Goal: Task Accomplishment & Management: Manage account settings

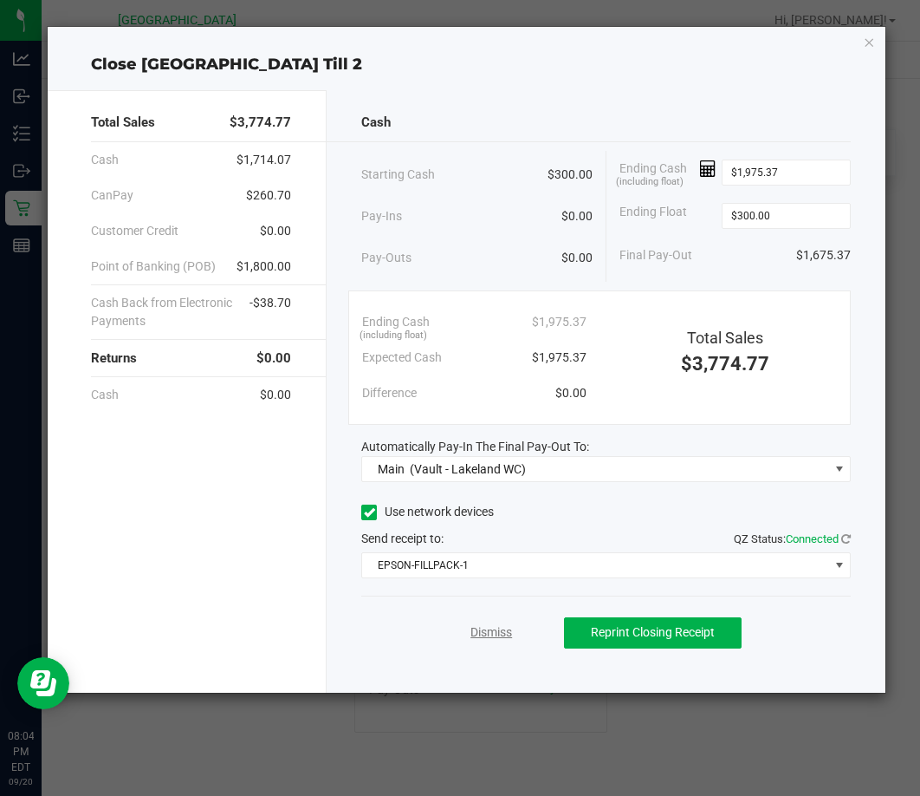
click at [484, 627] on link "Dismiss" at bounding box center [492, 632] width 42 height 18
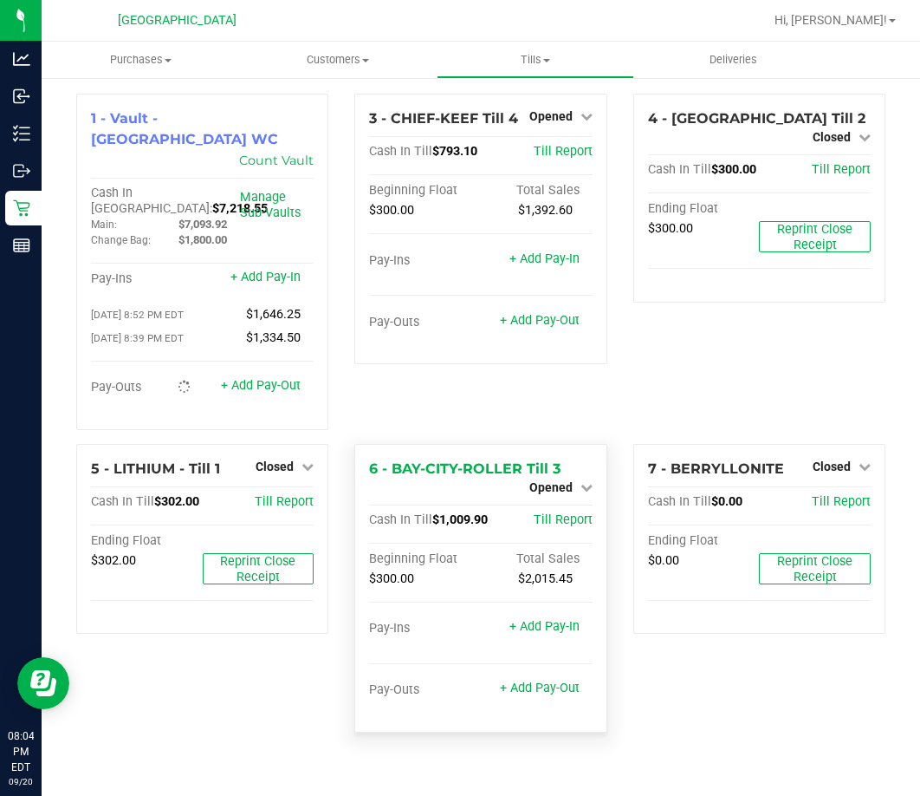
click at [583, 477] on div "Opened" at bounding box center [561, 487] width 63 height 21
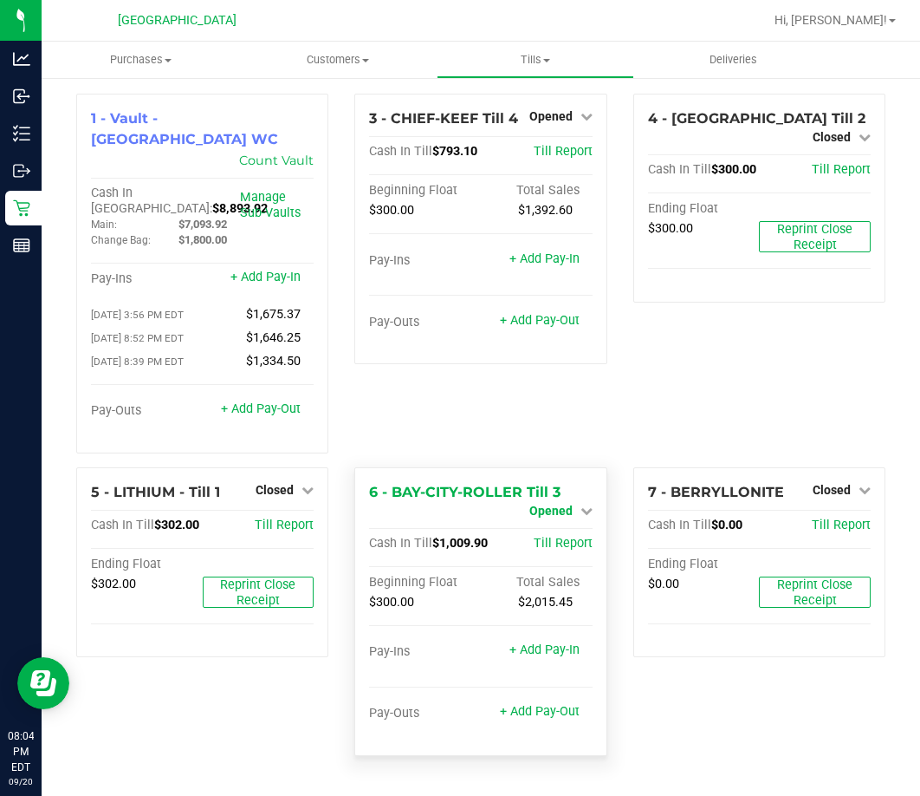
click at [570, 504] on span "Opened" at bounding box center [551, 511] width 43 height 14
click at [562, 518] on link "Close Till" at bounding box center [553, 525] width 47 height 14
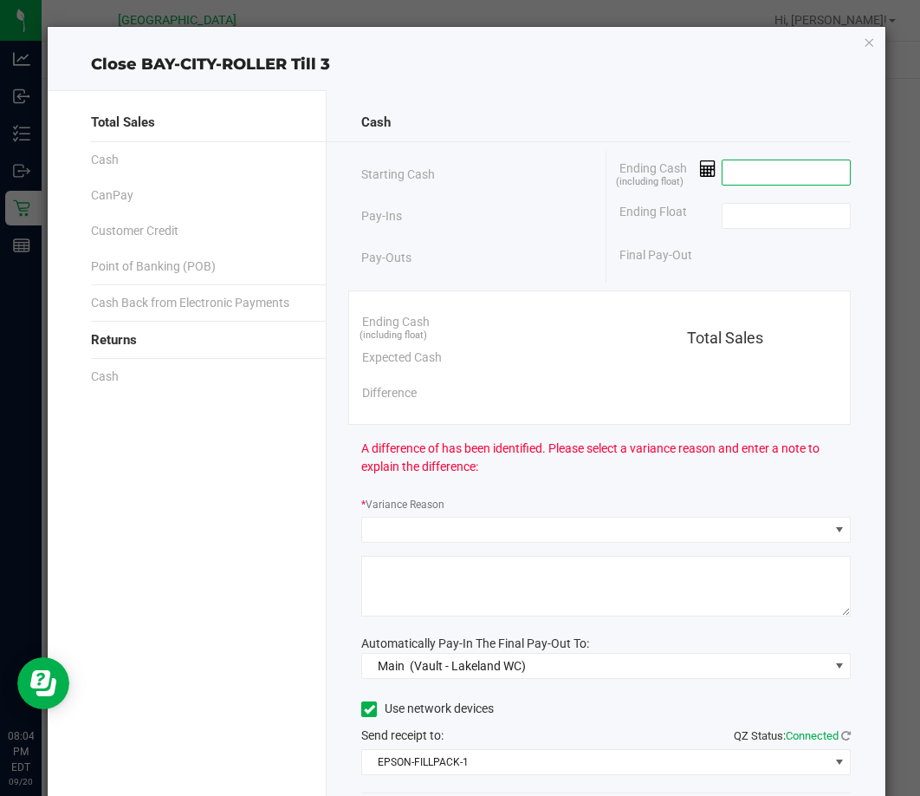
click at [743, 172] on input at bounding box center [786, 172] width 127 height 24
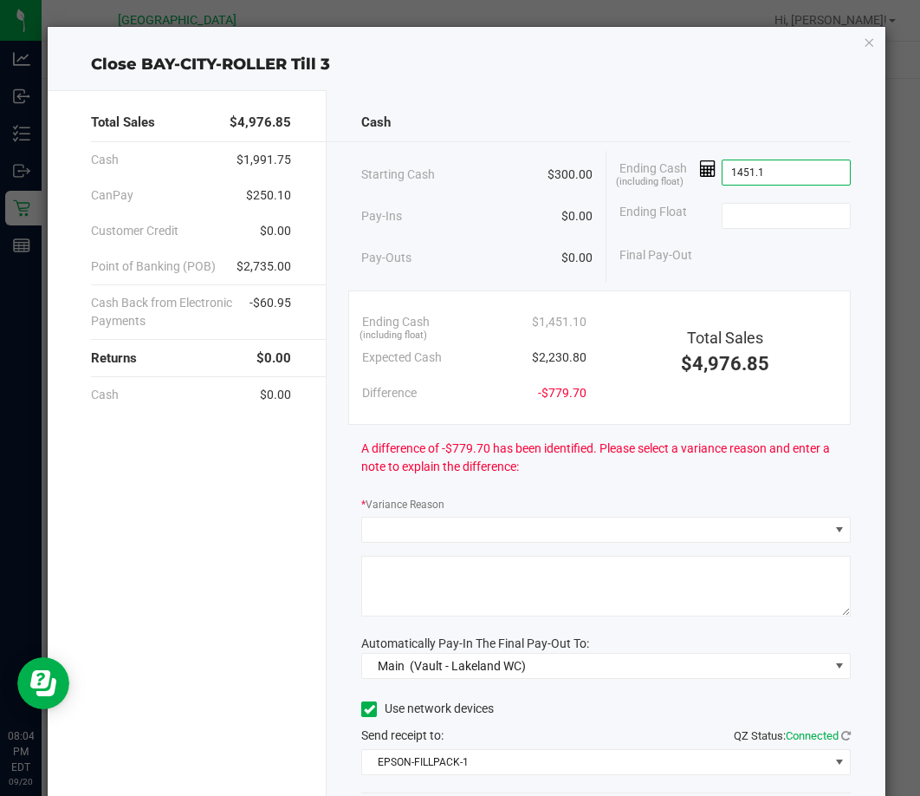
click at [749, 172] on input "1451.1" at bounding box center [786, 172] width 127 height 24
click at [708, 185] on span "Ending Cash (including float)" at bounding box center [668, 172] width 97 height 26
click at [783, 171] on input "2231.1" at bounding box center [786, 172] width 127 height 24
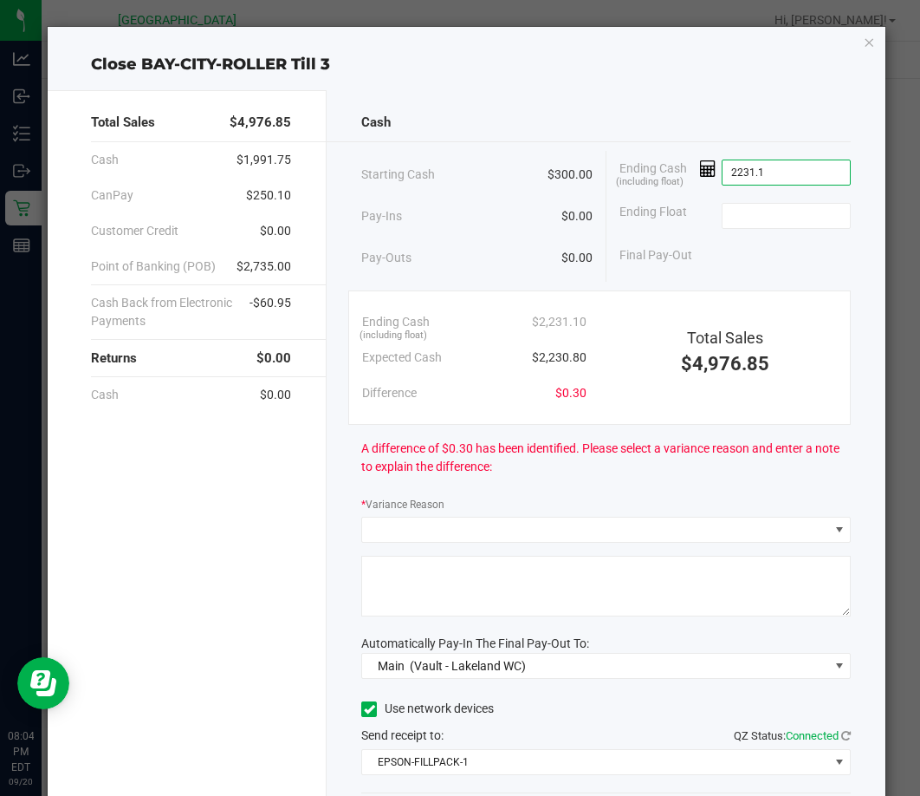
click at [783, 171] on input "2231.1" at bounding box center [786, 172] width 127 height 24
click at [760, 172] on input "2231.1" at bounding box center [786, 172] width 127 height 24
click at [742, 174] on input "2231.1" at bounding box center [786, 172] width 127 height 24
click at [757, 176] on input "2230.1" at bounding box center [786, 172] width 127 height 24
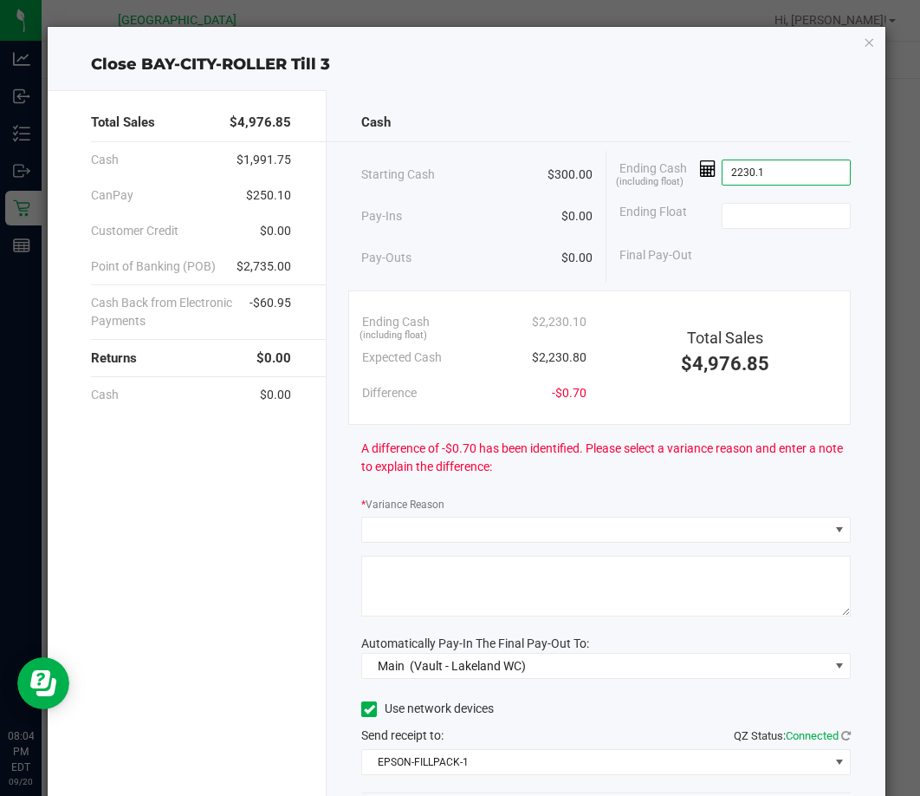
click at [776, 177] on input "2230.1" at bounding box center [786, 172] width 127 height 24
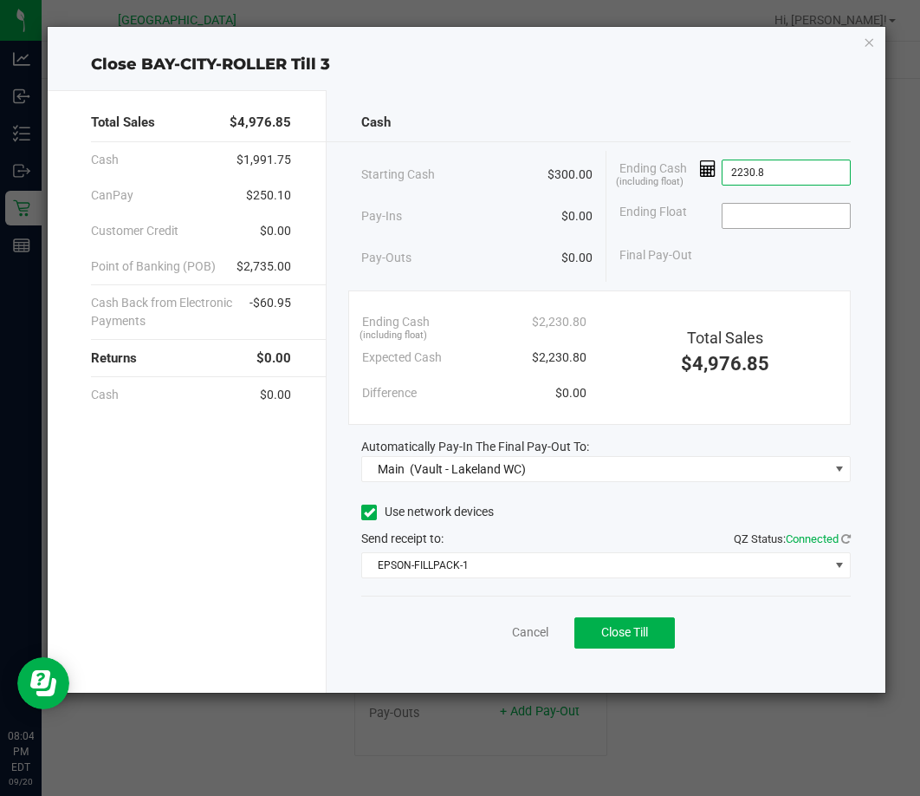
type input "$2,230.80"
click at [781, 223] on input at bounding box center [786, 216] width 127 height 24
type input "$300.00"
click at [743, 250] on div "Final Pay-Out $1,930.80" at bounding box center [735, 255] width 231 height 36
click at [640, 634] on span "Close Till" at bounding box center [624, 632] width 47 height 14
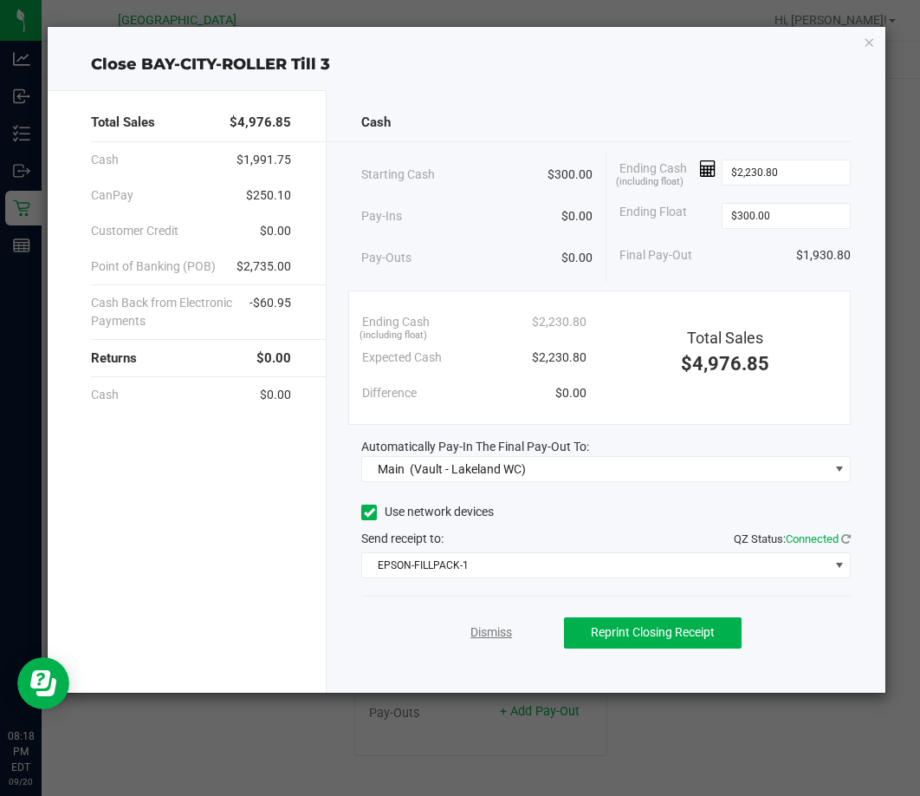
click at [491, 636] on link "Dismiss" at bounding box center [492, 632] width 42 height 18
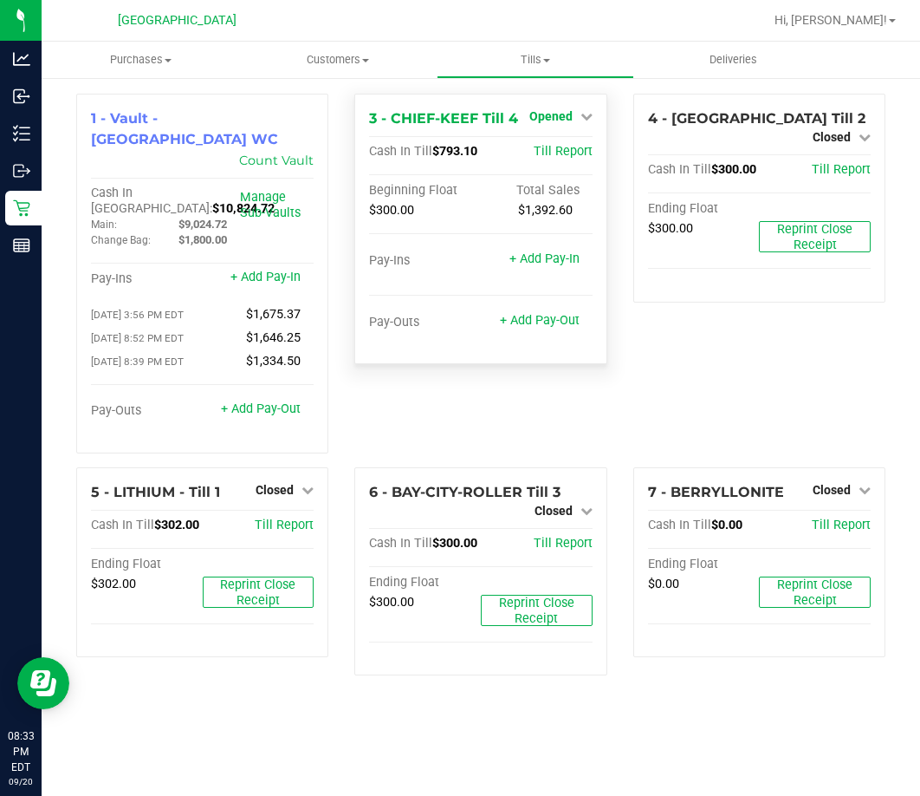
click at [588, 118] on icon at bounding box center [587, 116] width 12 height 12
click at [560, 143] on div "Close Till" at bounding box center [553, 153] width 128 height 22
click at [562, 147] on link "Close Till" at bounding box center [553, 153] width 47 height 14
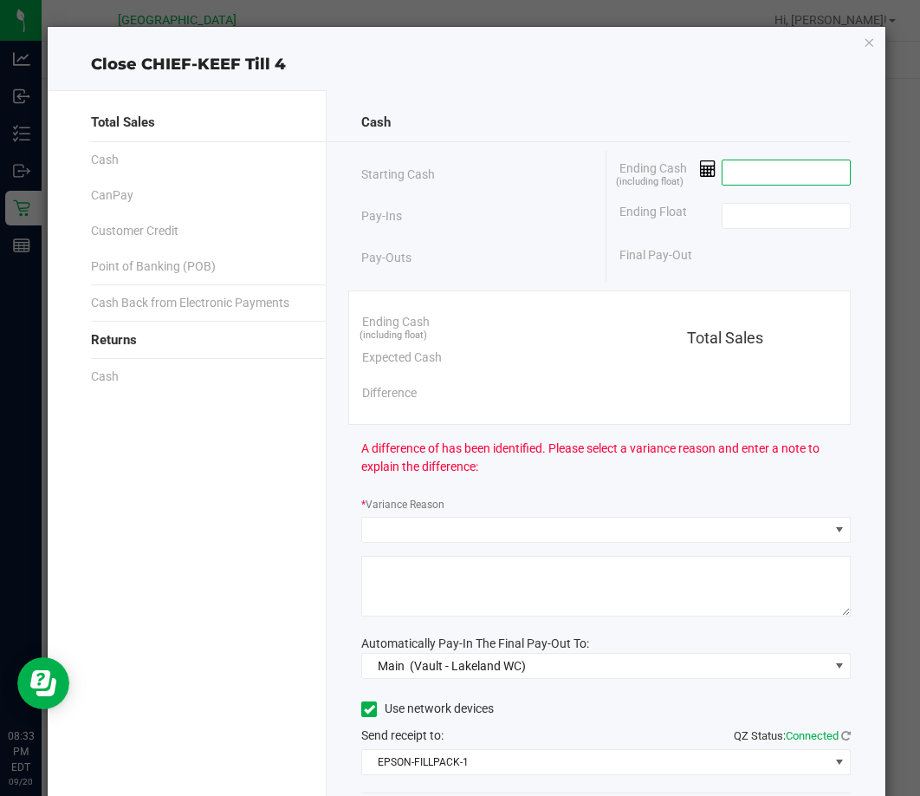
click at [735, 169] on input at bounding box center [786, 172] width 127 height 24
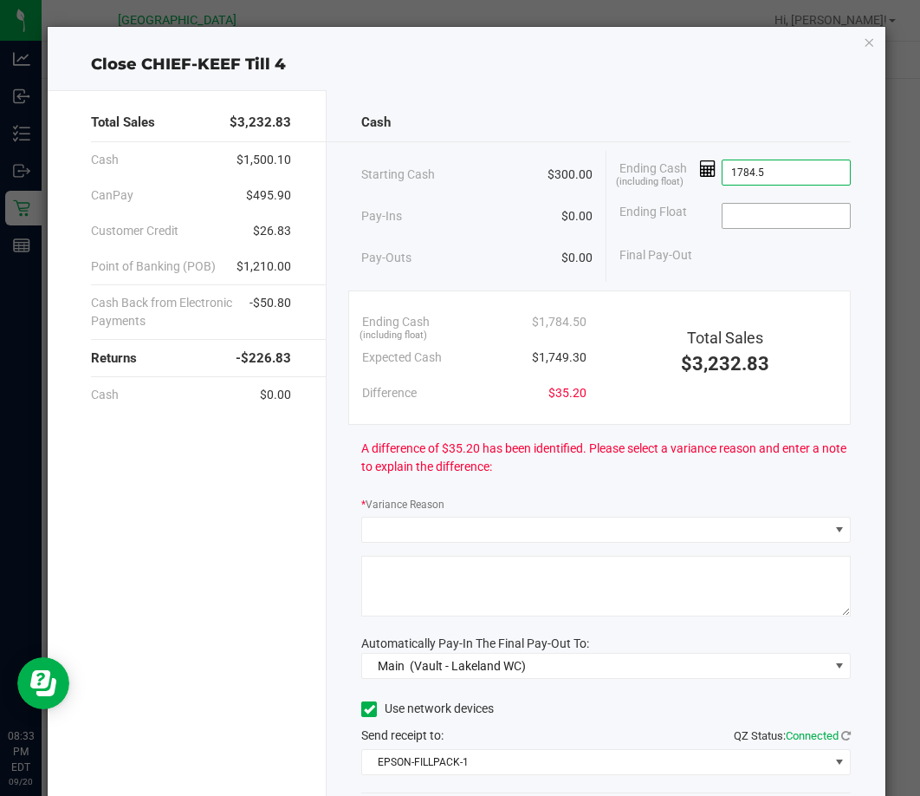
type input "$1,784.50"
click at [732, 220] on input at bounding box center [786, 216] width 127 height 24
type input "$300.00"
click at [690, 258] on div "Final Pay-Out $1,484.50" at bounding box center [735, 255] width 231 height 36
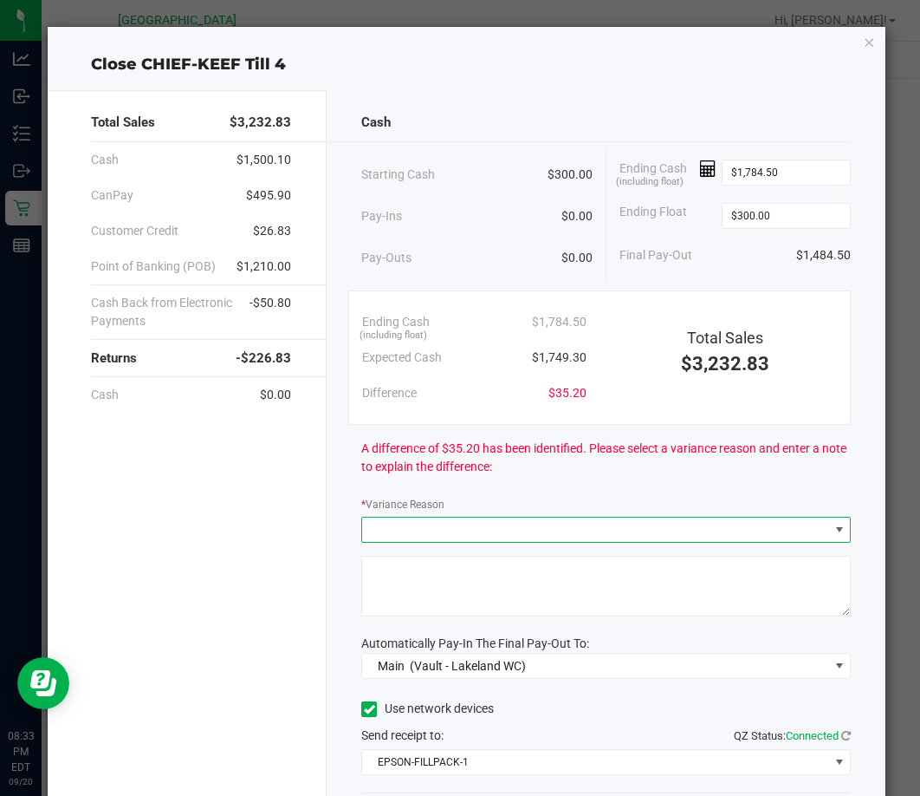
click at [833, 533] on span at bounding box center [840, 530] width 14 height 14
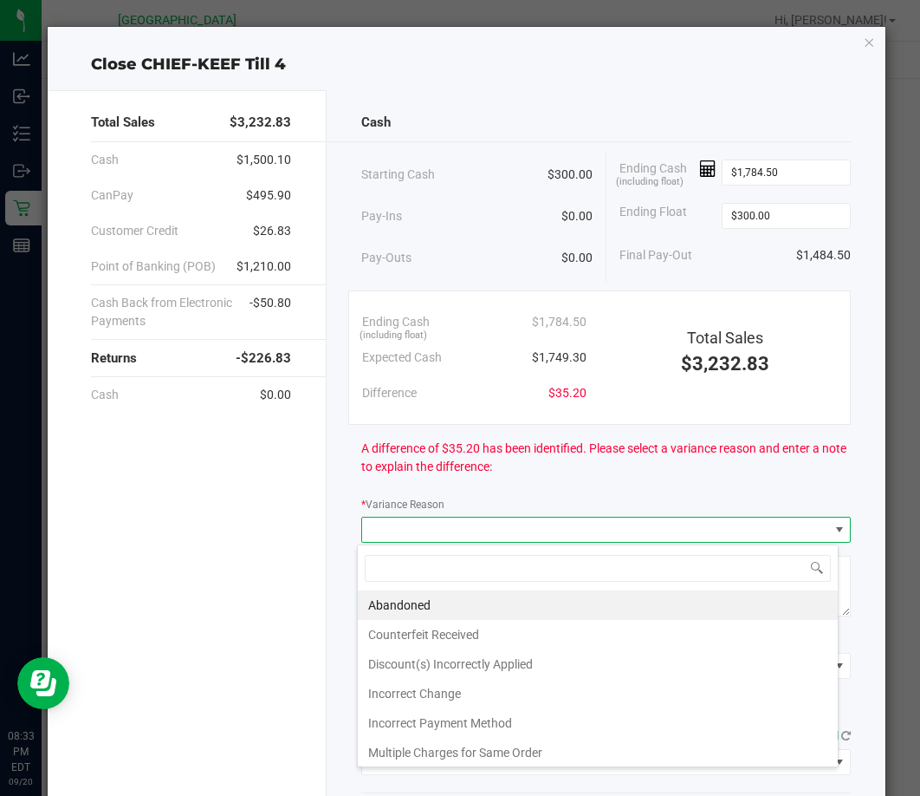
scroll to position [26, 482]
click at [682, 481] on div "A difference of $35.20 has been identified. Please select a variance reason and…" at bounding box center [606, 458] width 490 height 66
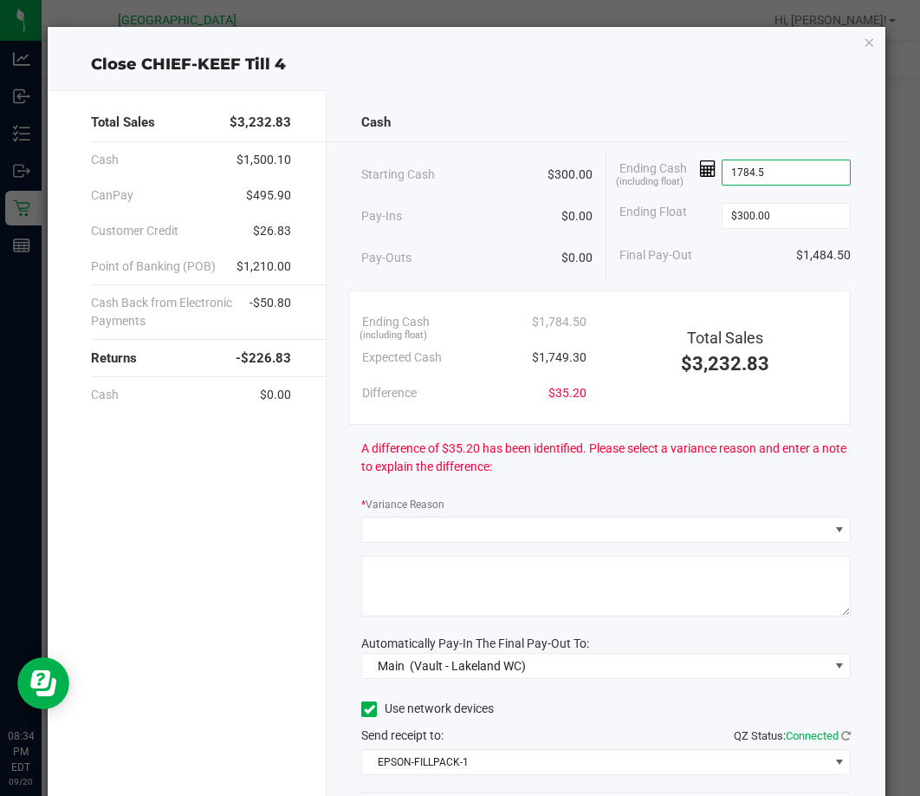
click at [764, 179] on input "1784.5" at bounding box center [786, 172] width 127 height 24
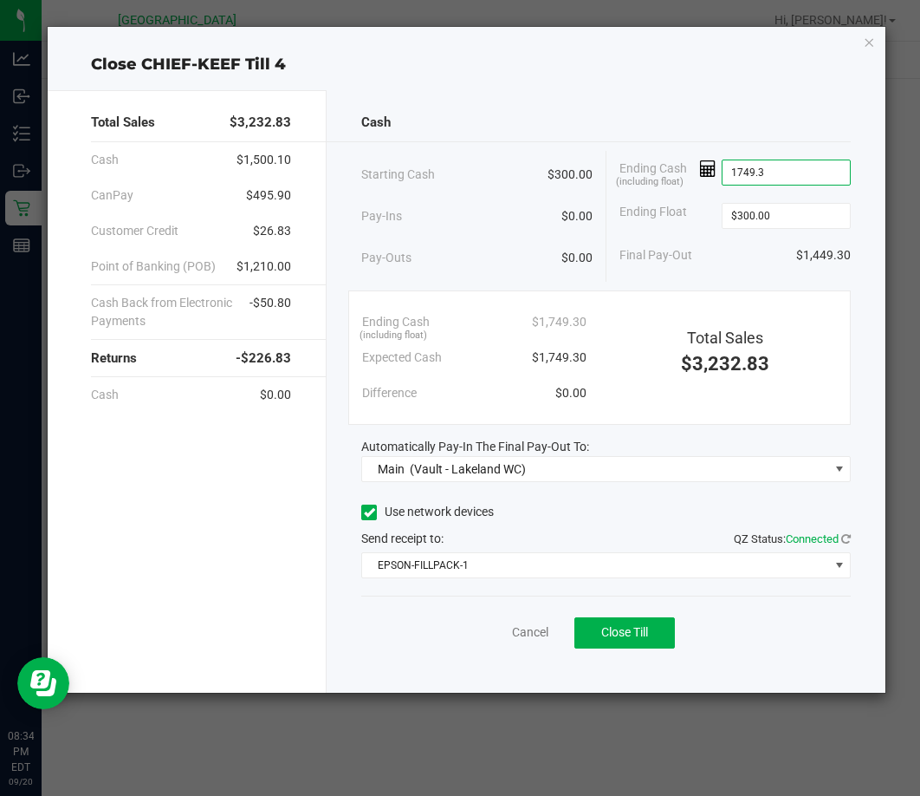
type input "$1,749.30"
click at [670, 270] on div "Final Pay-Out $1,449.30" at bounding box center [735, 255] width 231 height 36
click at [547, 530] on div "Send receipt to: QZ Status: Connected" at bounding box center [606, 539] width 490 height 18
click at [646, 635] on span "Close Till" at bounding box center [624, 632] width 47 height 14
click at [480, 627] on link "Dismiss" at bounding box center [492, 632] width 42 height 18
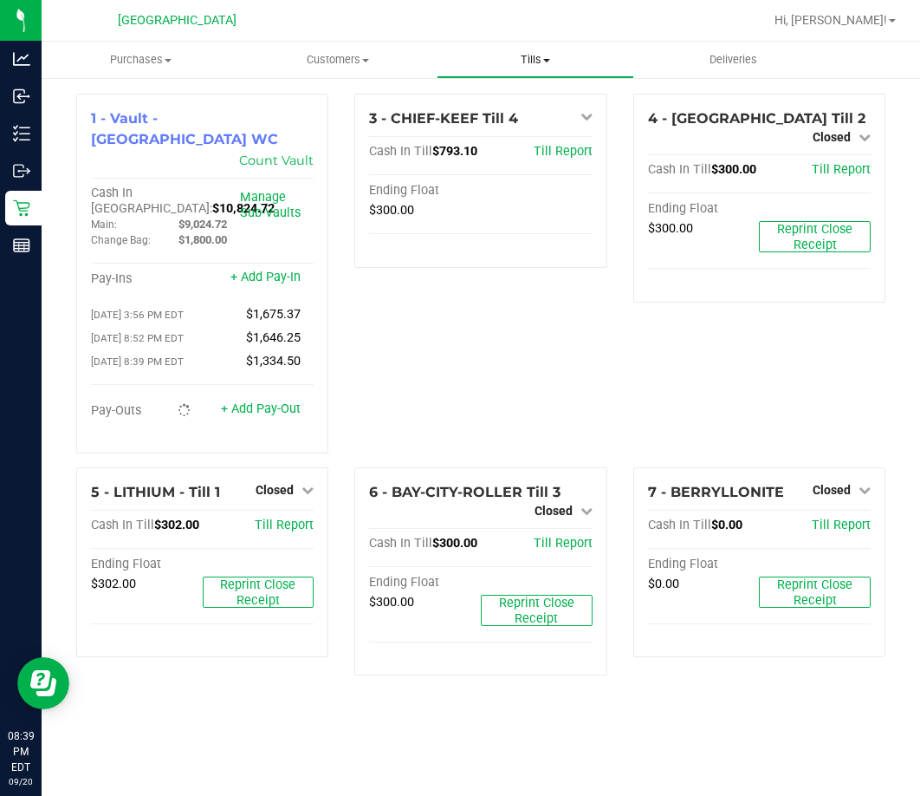
click at [539, 60] on span "Tills" at bounding box center [536, 60] width 196 height 16
click at [508, 126] on span "Reconcile e-payments" at bounding box center [523, 125] width 172 height 15
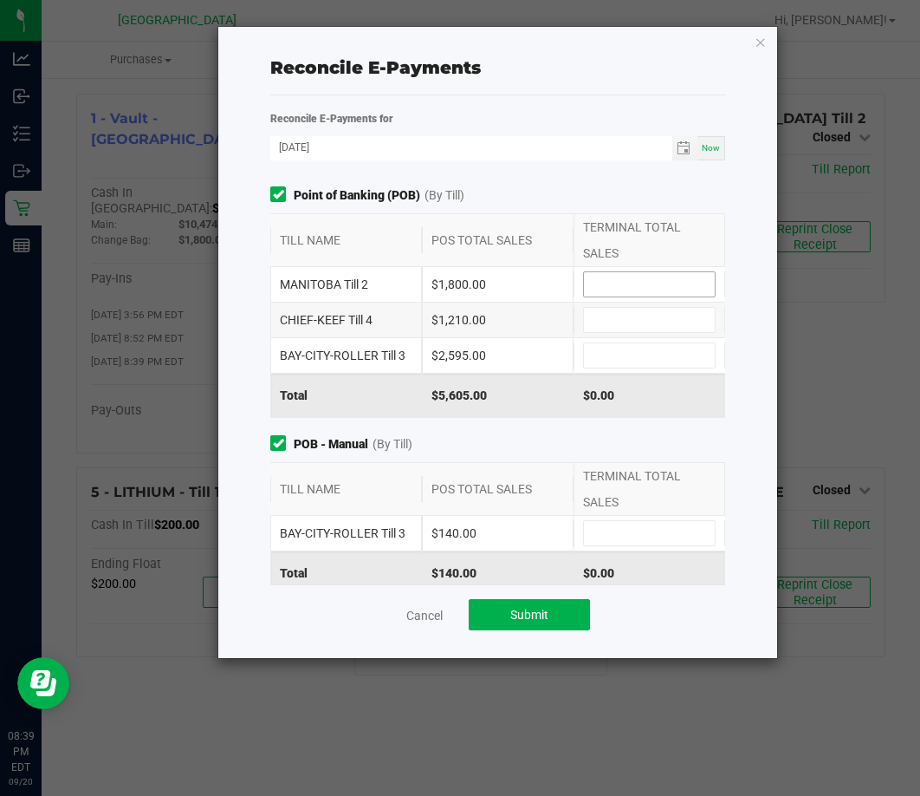
click at [589, 282] on input at bounding box center [649, 284] width 131 height 24
type input "$1,800.00"
type input "$1,210.00"
click at [631, 359] on input at bounding box center [649, 355] width 131 height 24
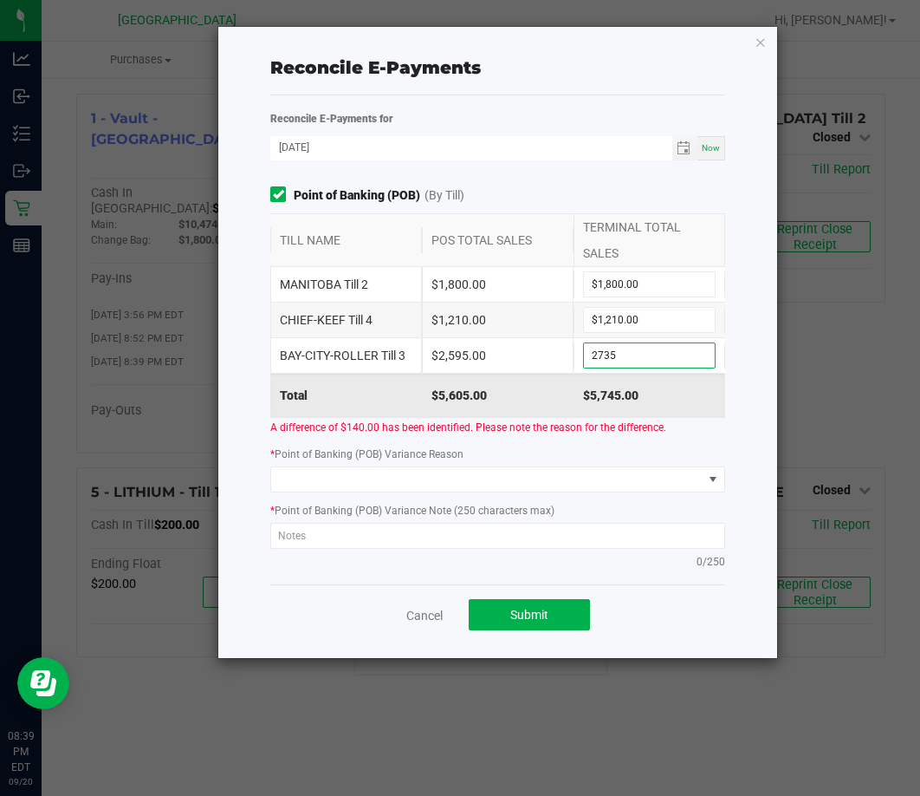
type input "$2,735.00"
click at [542, 385] on div "$5,605.00" at bounding box center [498, 395] width 152 height 43
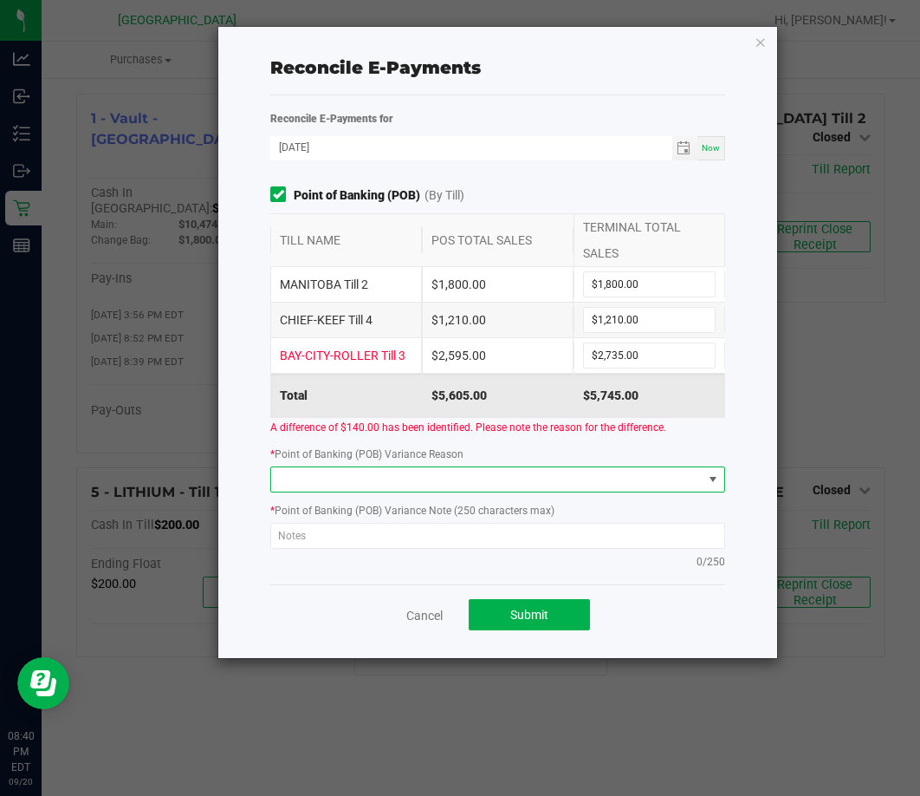
click at [593, 479] on span at bounding box center [486, 479] width 431 height 24
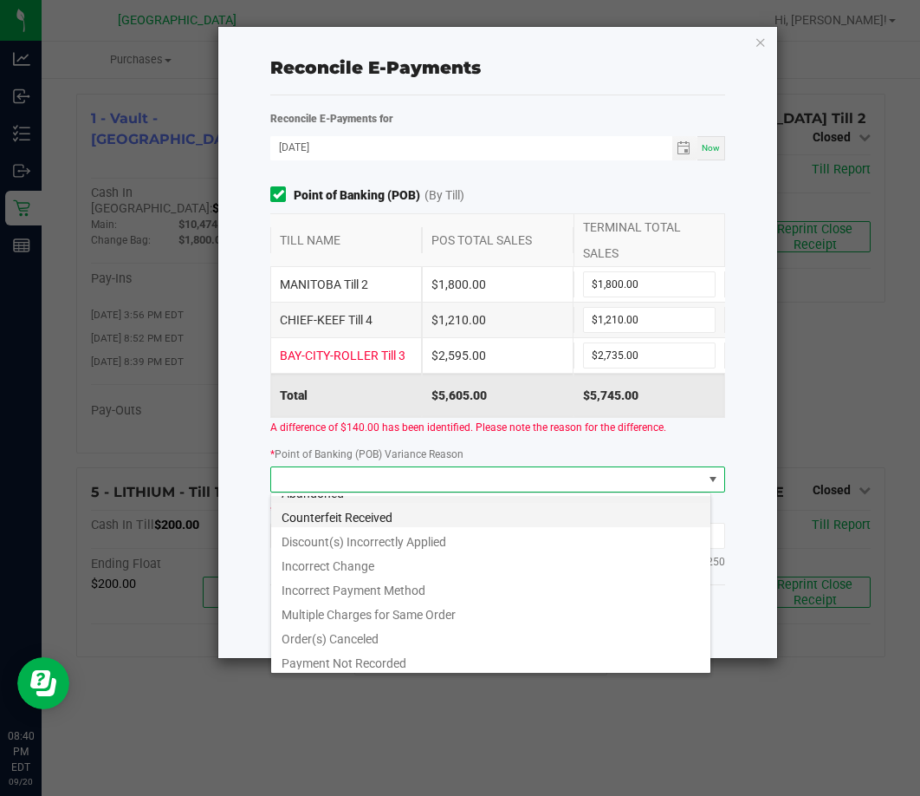
scroll to position [21, 0]
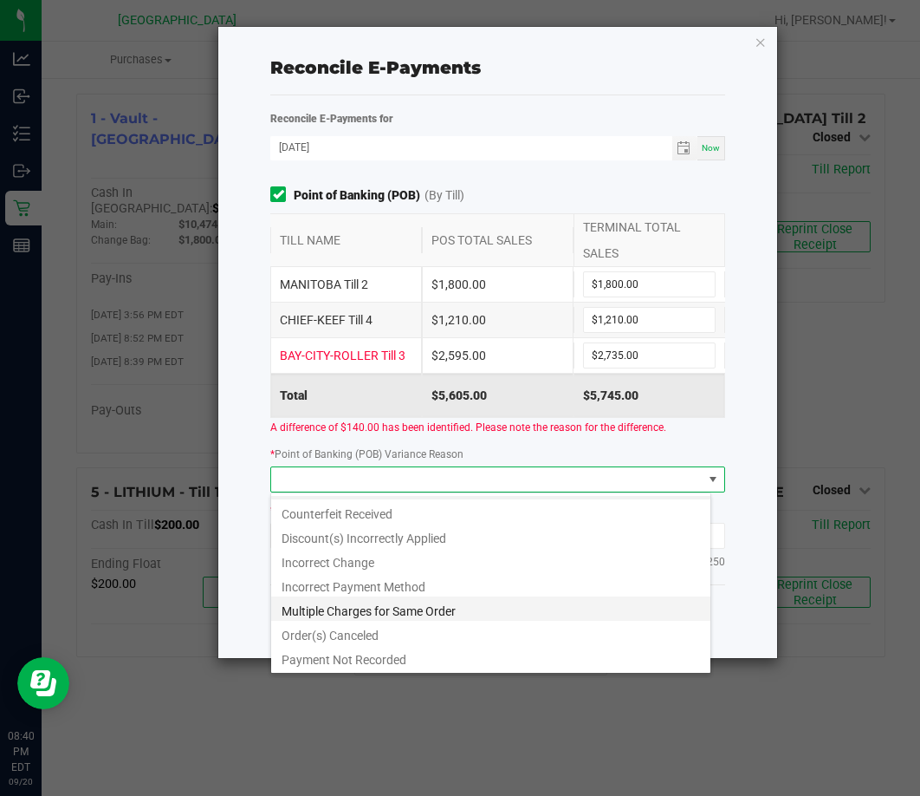
click at [376, 607] on li "Multiple Charges for Same Order" at bounding box center [490, 608] width 439 height 24
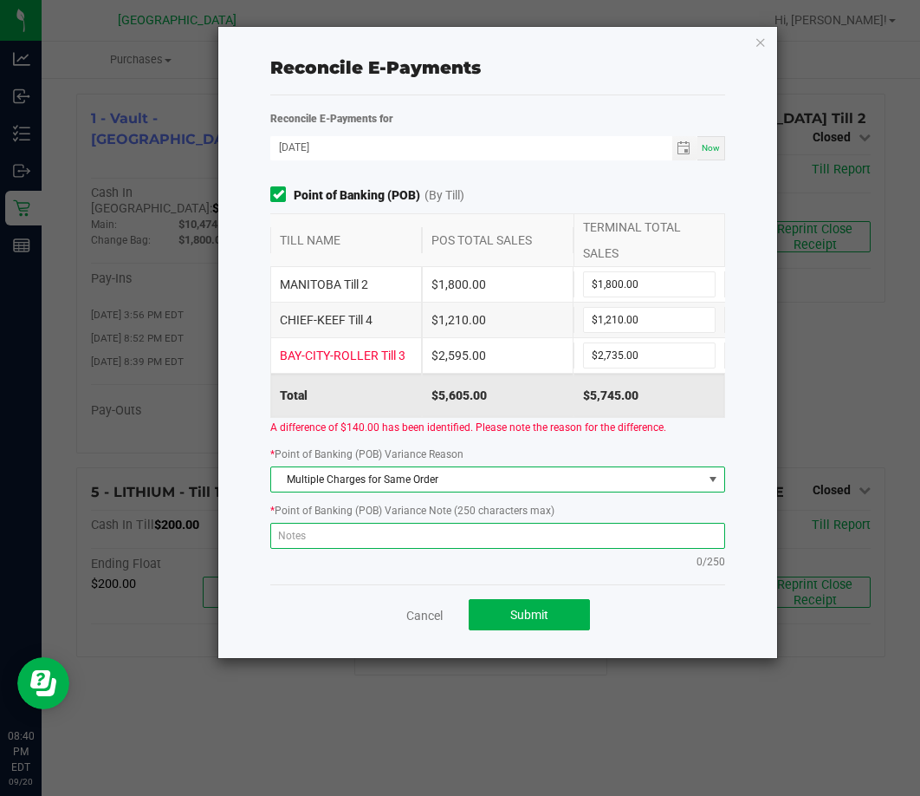
click at [430, 543] on textarea at bounding box center [497, 536] width 454 height 26
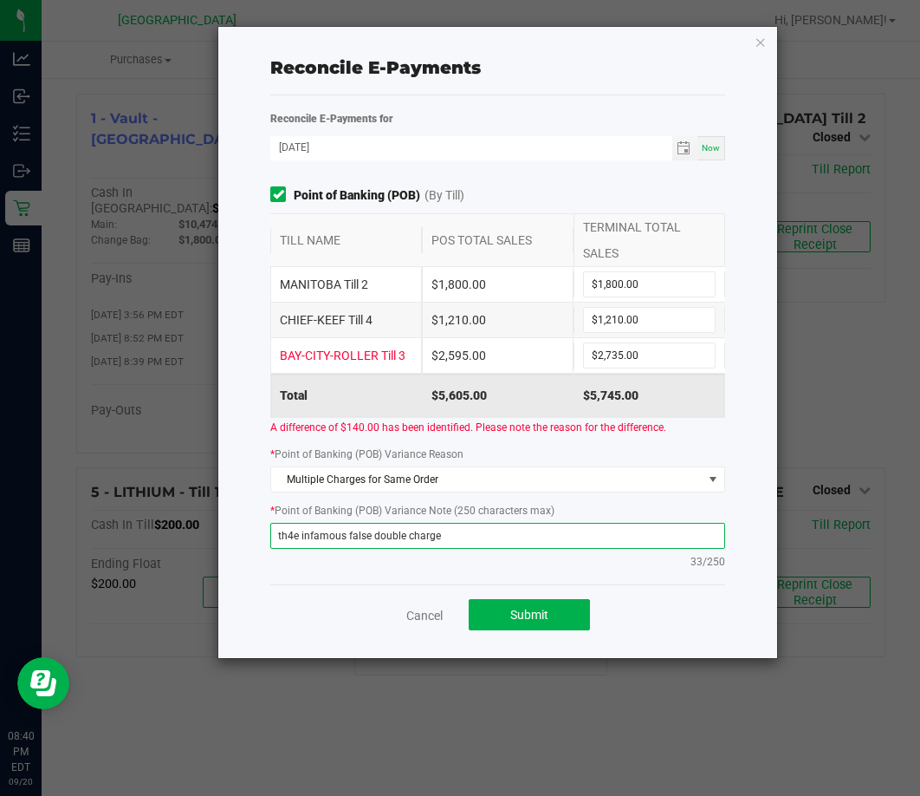
click at [292, 541] on textarea "th4e infamous false double charge" at bounding box center [497, 536] width 454 height 26
type textarea "the infamous false double charge"
click at [324, 572] on div "Point of Banking (POB) (By Till) TILL NAME POS TOTAL SALES TERMINAL TOTAL SALES…" at bounding box center [497, 382] width 480 height 392
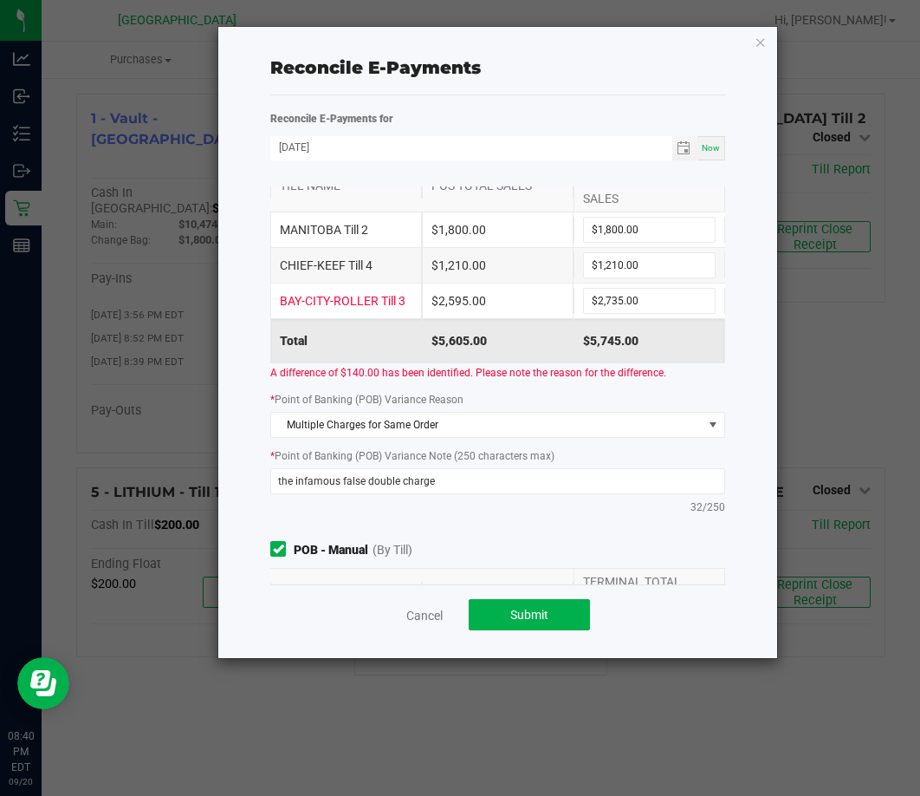
scroll to position [173, 0]
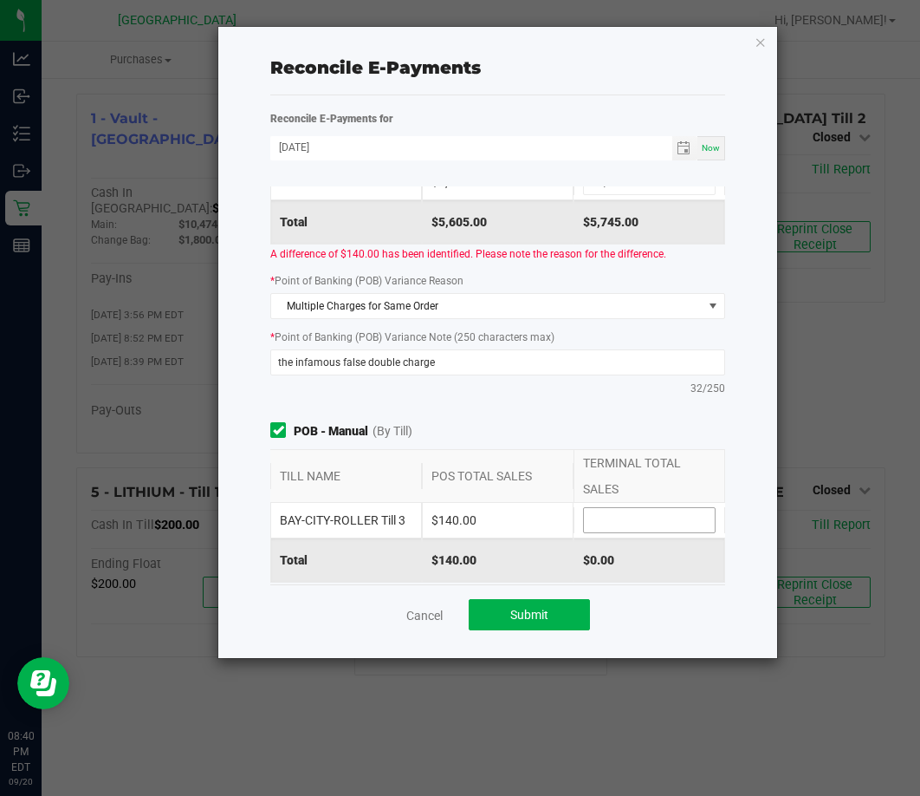
click at [599, 517] on input at bounding box center [649, 520] width 131 height 24
type input "$140.00"
click at [590, 438] on span "POB - Manual (By Till)" at bounding box center [497, 431] width 454 height 18
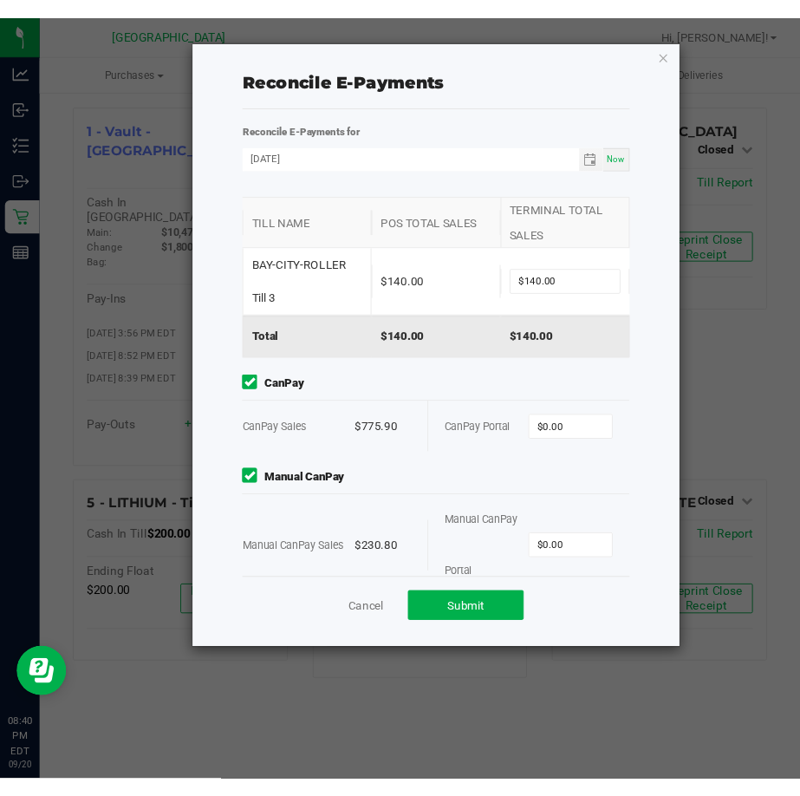
scroll to position [488, 0]
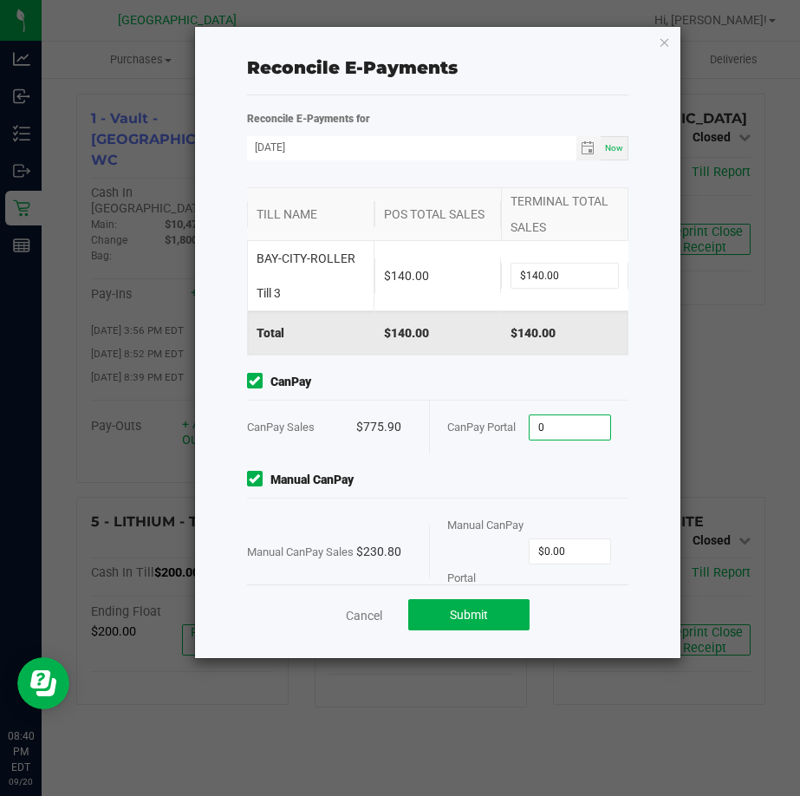
click at [557, 426] on input "0" at bounding box center [570, 427] width 81 height 24
type input "$775.90"
click at [551, 547] on input "0" at bounding box center [570, 551] width 81 height 24
type input "$230.80"
click at [476, 478] on span "Manual CanPay" at bounding box center [438, 480] width 382 height 18
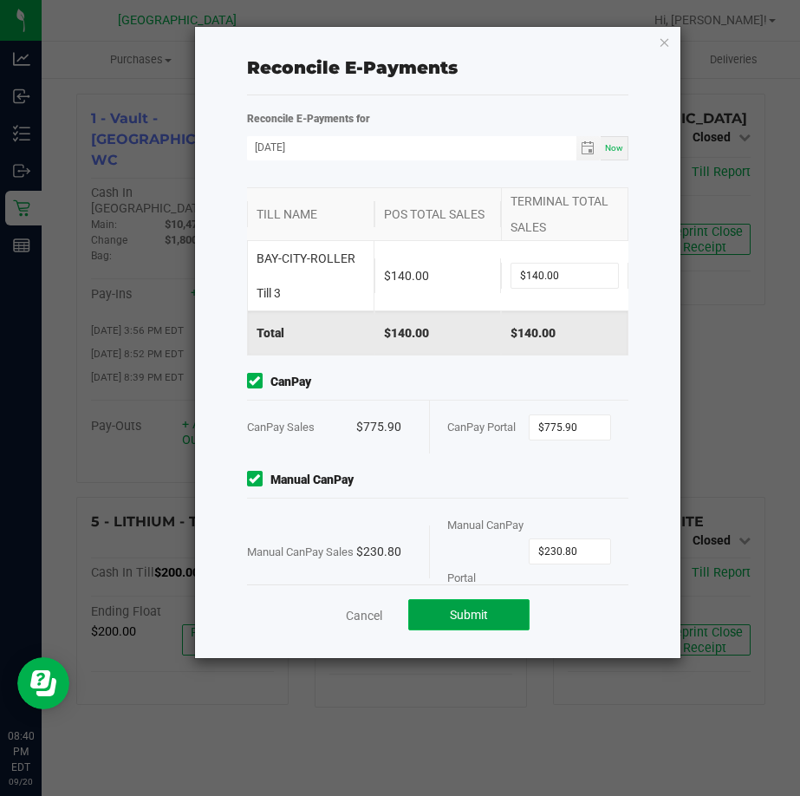
click at [467, 614] on span "Submit" at bounding box center [469, 615] width 38 height 14
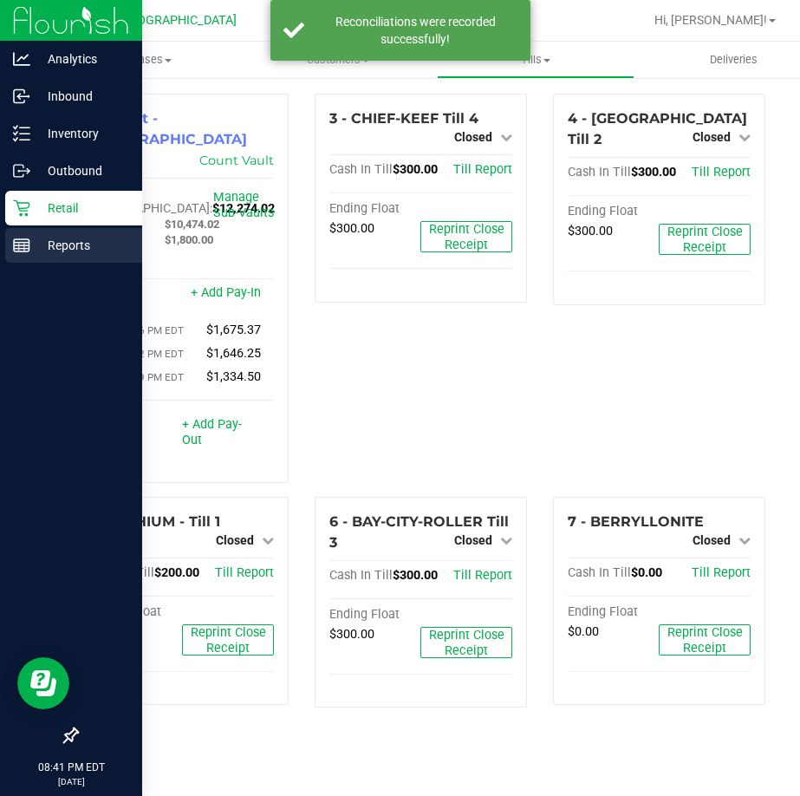
click at [36, 245] on p "Reports" at bounding box center [82, 245] width 104 height 21
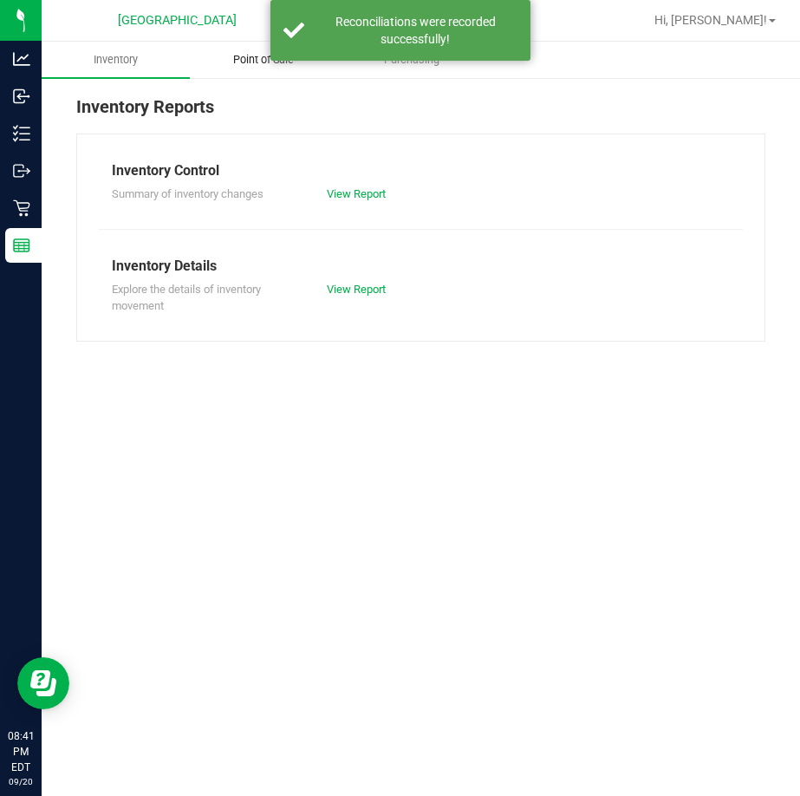
click at [257, 67] on span "Point of Sale" at bounding box center [263, 60] width 107 height 16
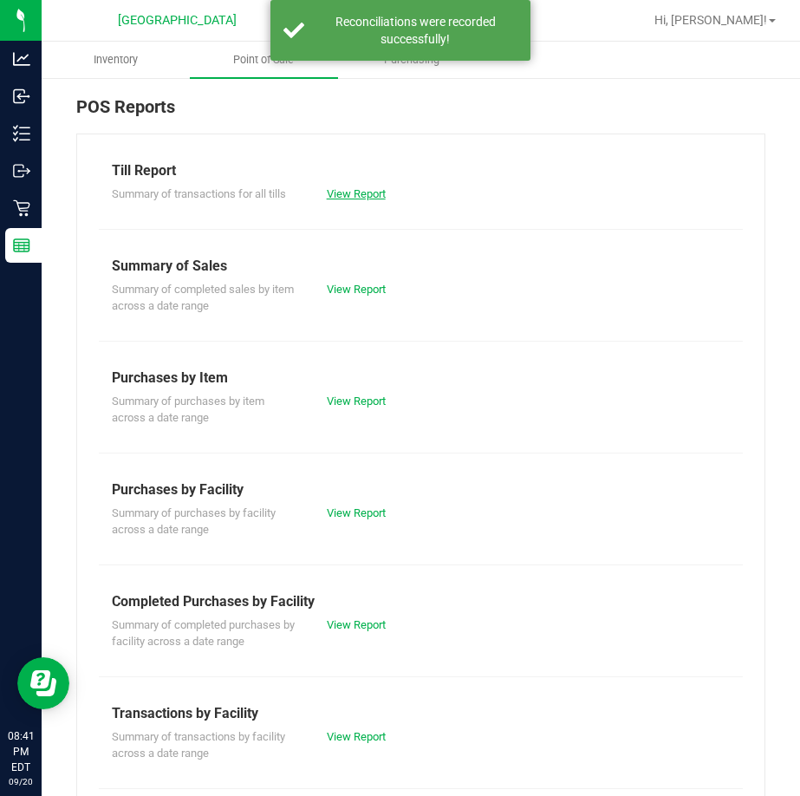
click at [348, 198] on link "View Report" at bounding box center [356, 193] width 59 height 13
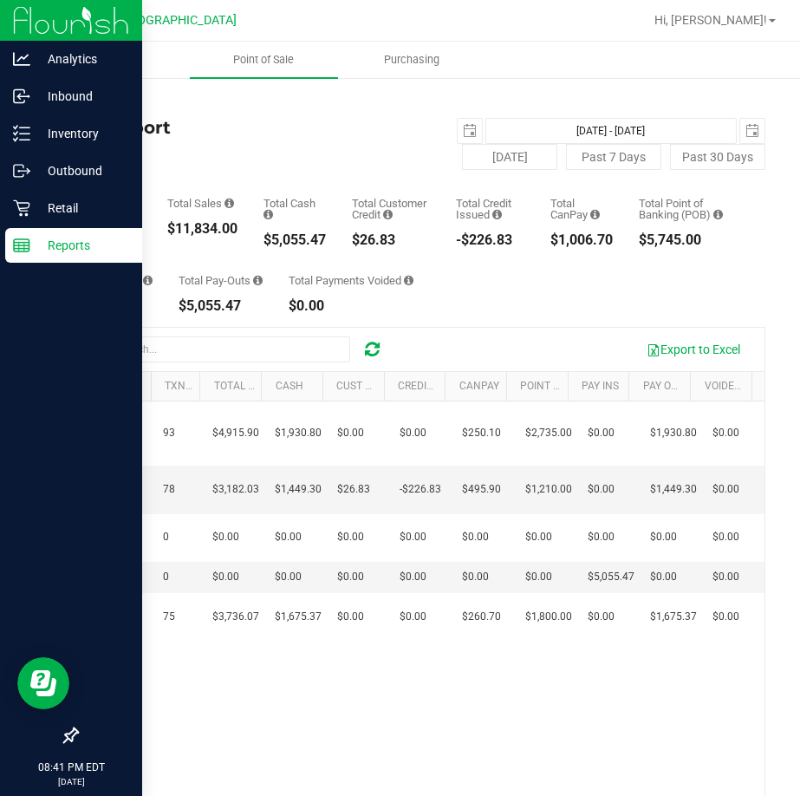
click at [58, 248] on p "Reports" at bounding box center [82, 245] width 104 height 21
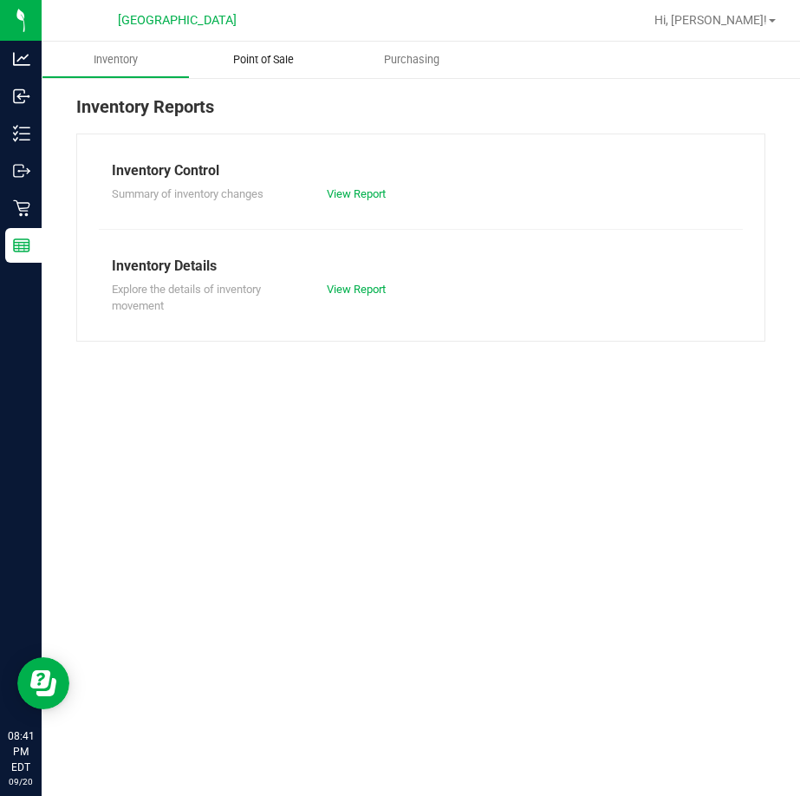
click at [265, 55] on span "Point of Sale" at bounding box center [263, 60] width 107 height 16
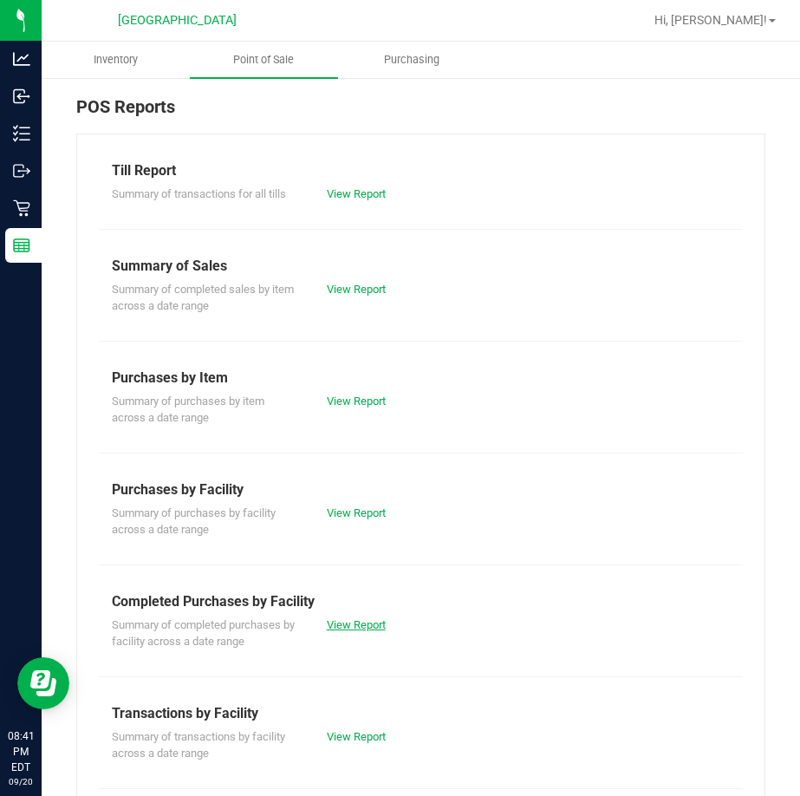
click at [359, 622] on link "View Report" at bounding box center [356, 624] width 59 height 13
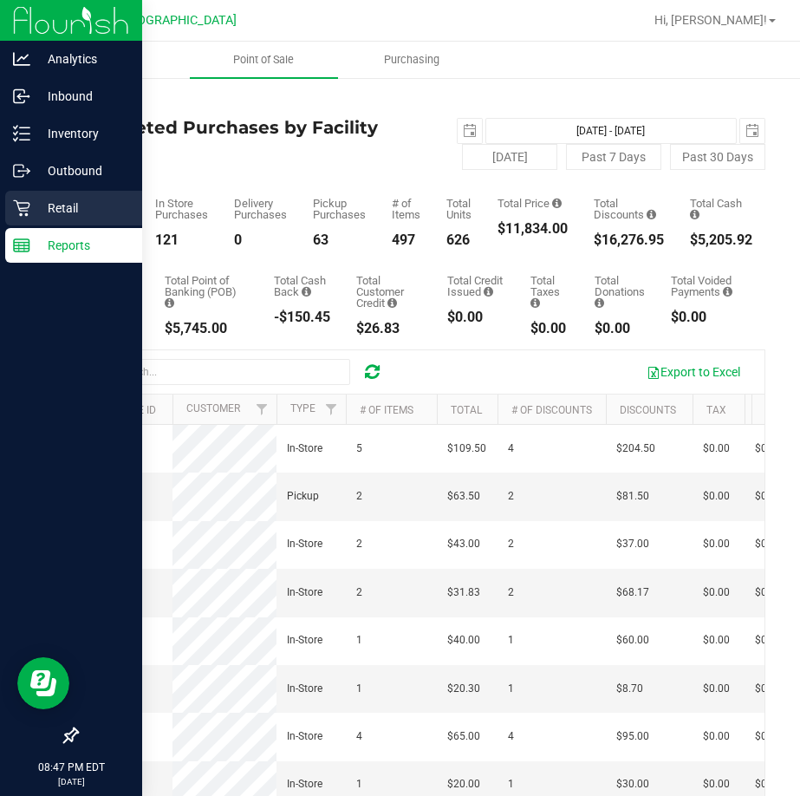
click at [28, 205] on icon at bounding box center [21, 207] width 17 height 17
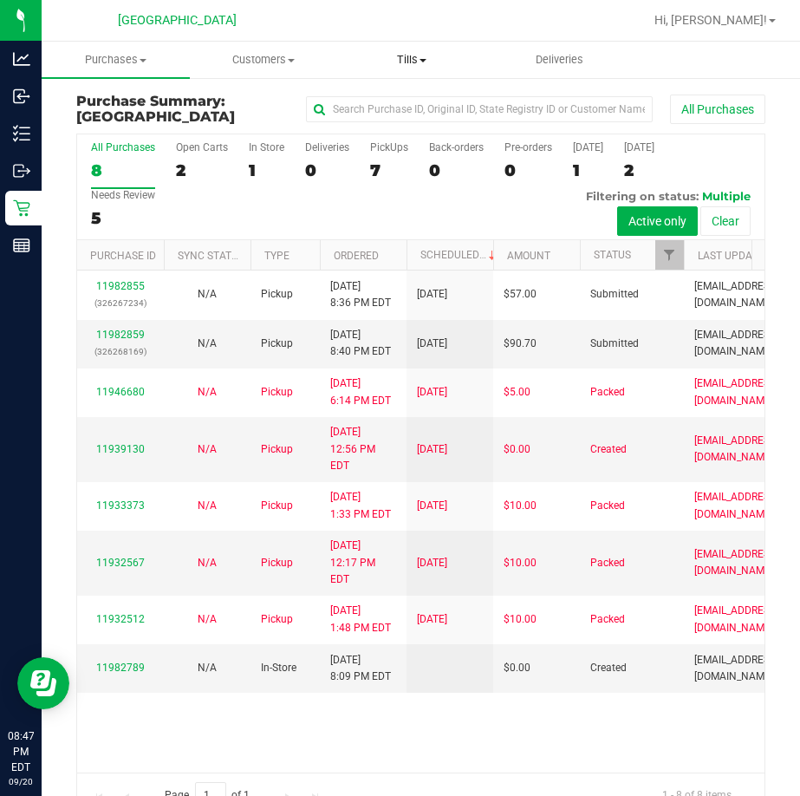
click at [408, 61] on span "Tills" at bounding box center [412, 60] width 146 height 16
click at [395, 95] on li "Manage tills" at bounding box center [424, 104] width 172 height 21
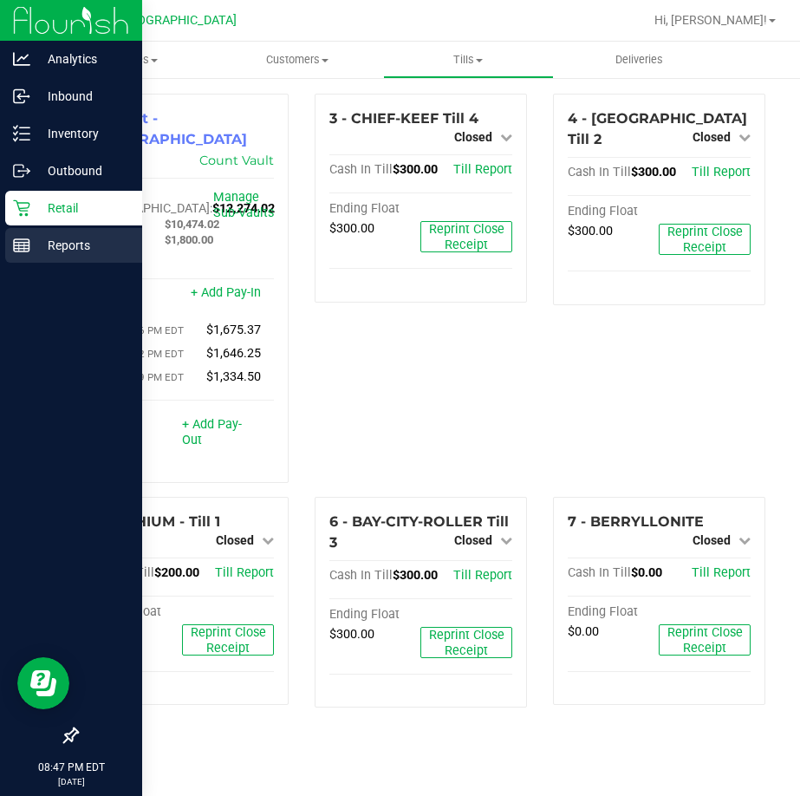
click at [13, 241] on icon at bounding box center [21, 245] width 17 height 17
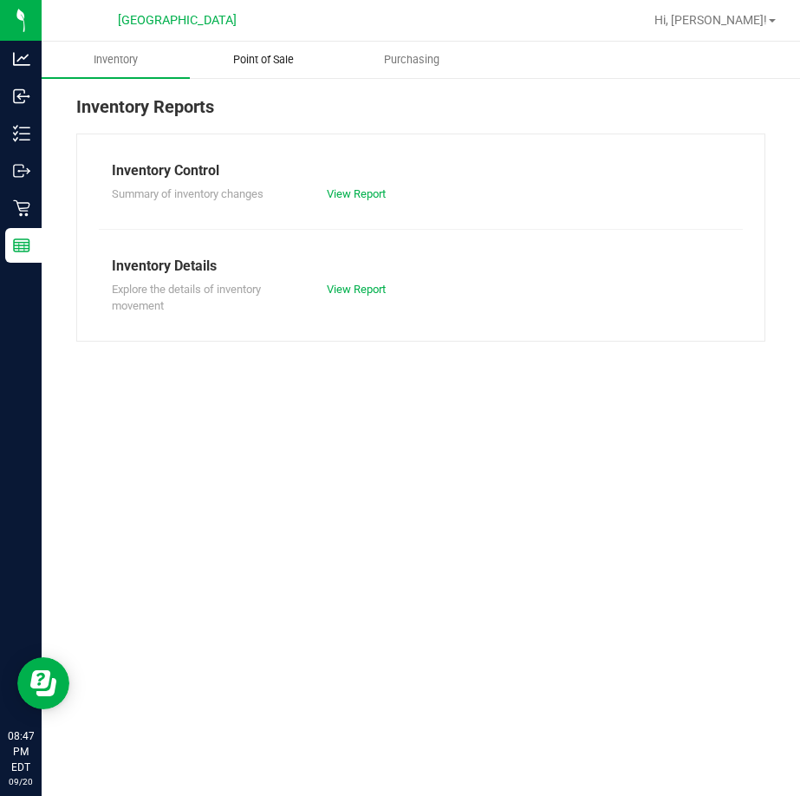
click at [273, 56] on span "Point of Sale" at bounding box center [263, 60] width 107 height 16
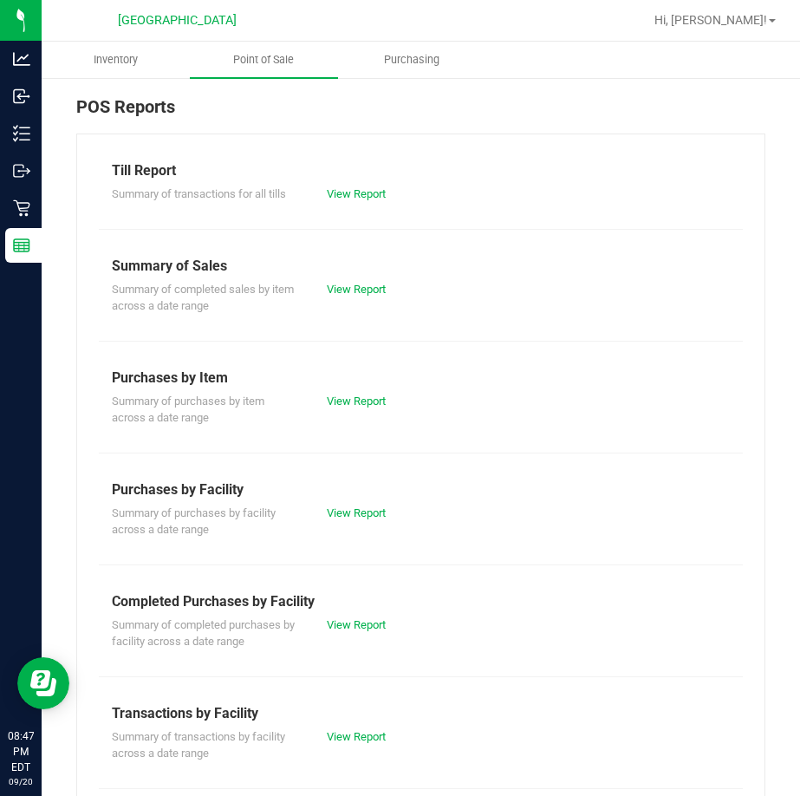
click at [358, 631] on div "View Report" at bounding box center [367, 624] width 107 height 17
click at [356, 620] on link "View Report" at bounding box center [356, 624] width 59 height 13
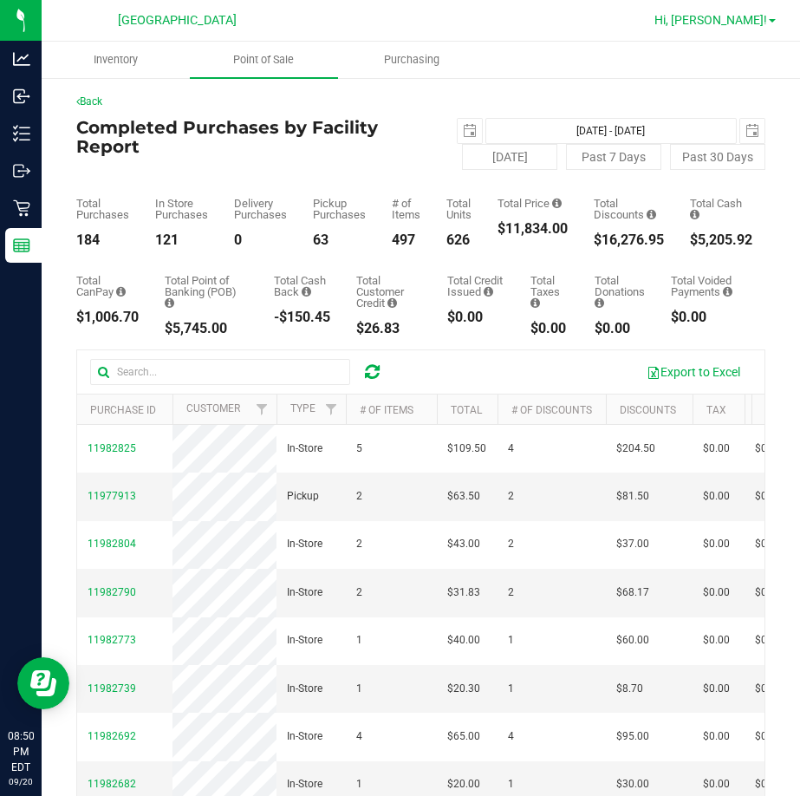
click at [737, 17] on span "Hi, [PERSON_NAME]!" at bounding box center [710, 20] width 113 height 14
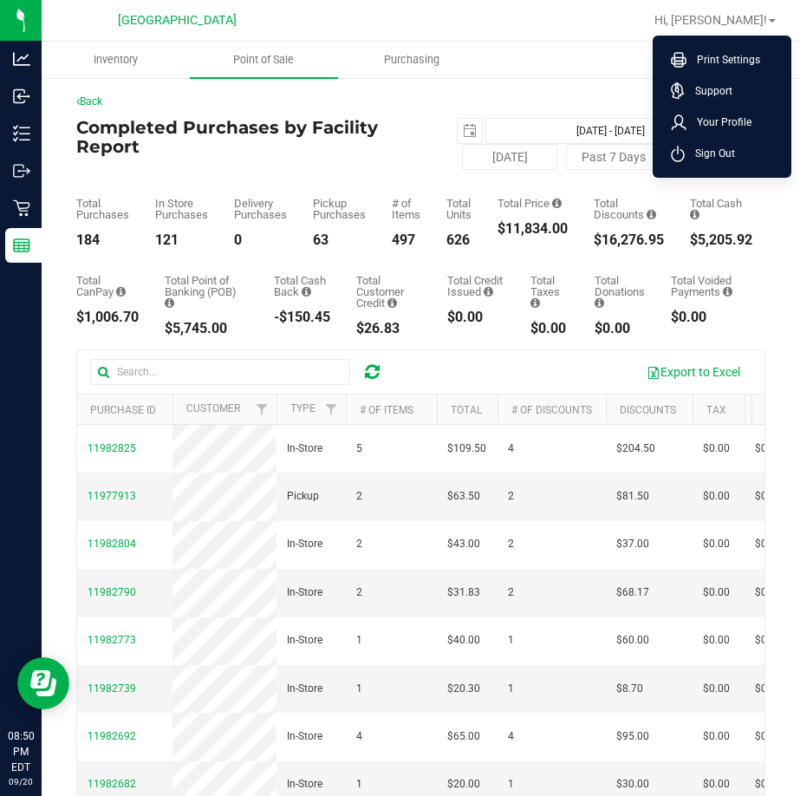
drag, startPoint x: 717, startPoint y: 150, endPoint x: 708, endPoint y: 145, distance: 10.1
click at [717, 150] on span "Sign Out" at bounding box center [710, 153] width 50 height 17
